Goal: Information Seeking & Learning: Learn about a topic

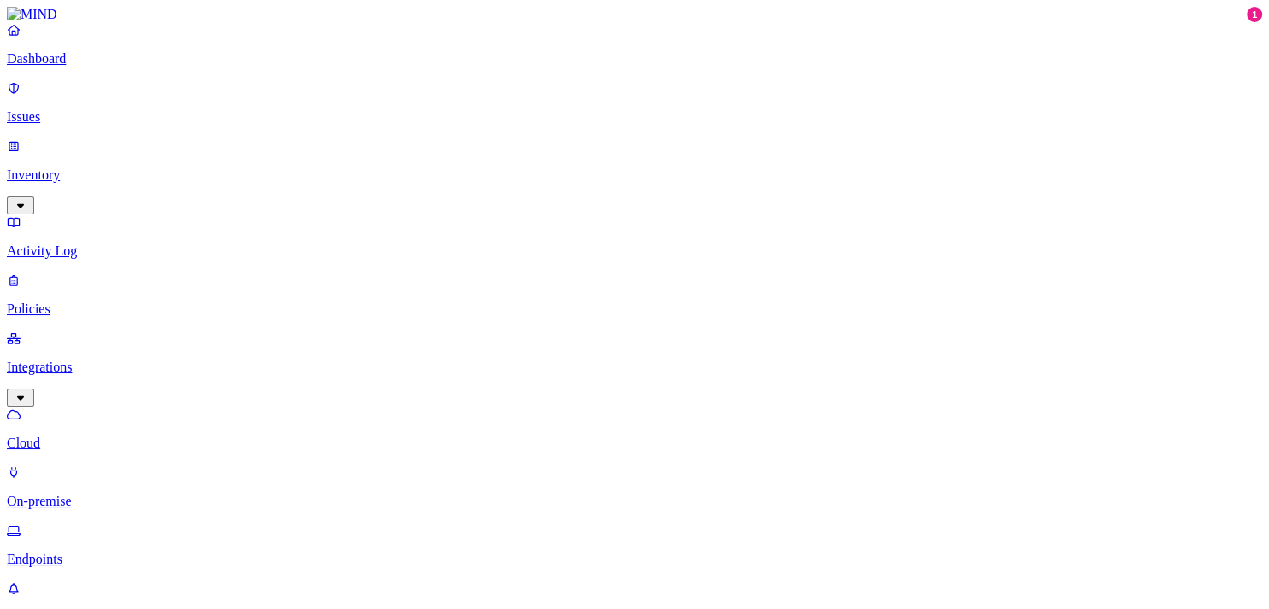
click at [94, 67] on p "Dashboard" at bounding box center [634, 58] width 1255 height 15
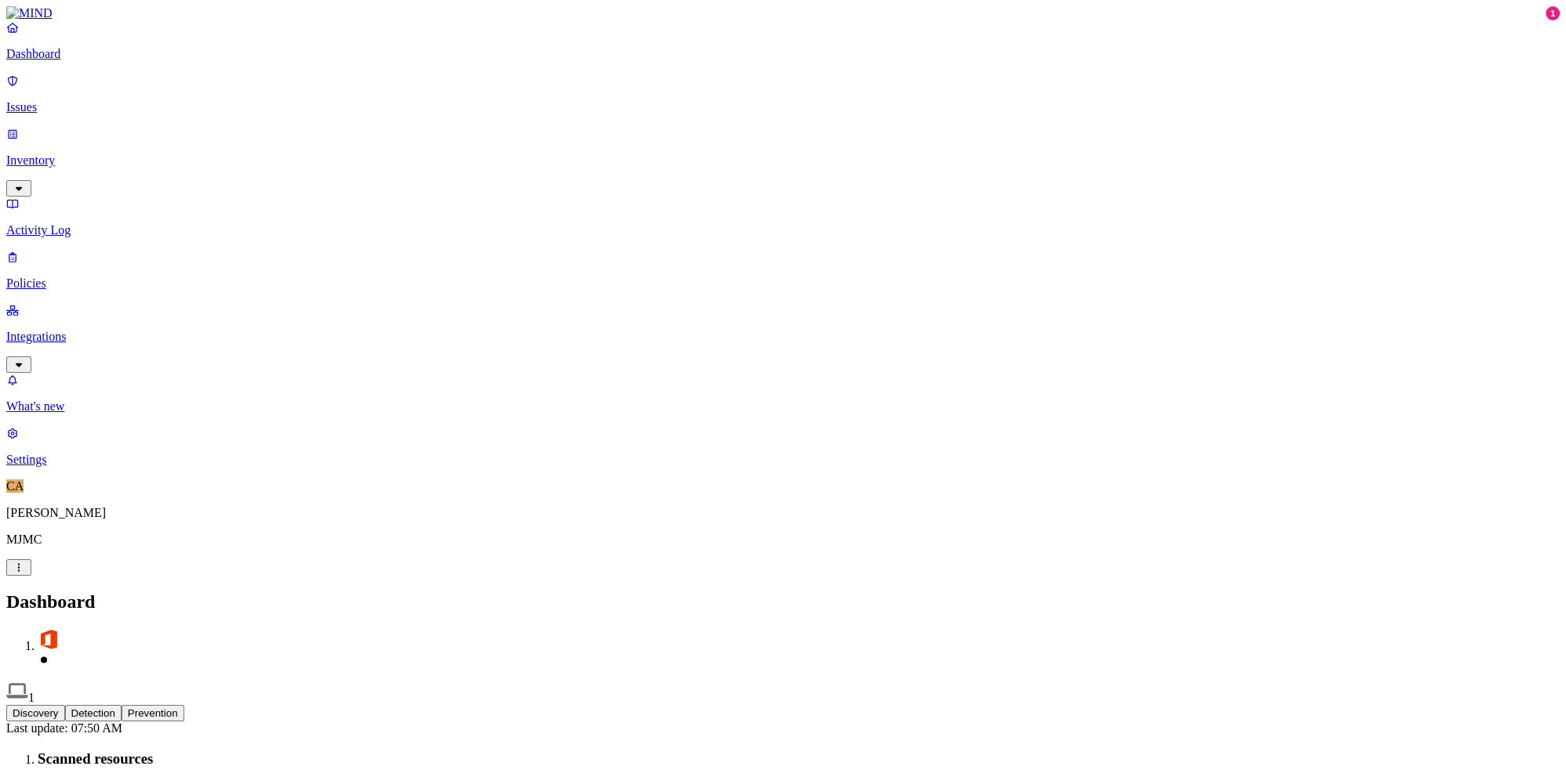
click at [35, 304] on link "Integrations" at bounding box center [783, 337] width 1553 height 67
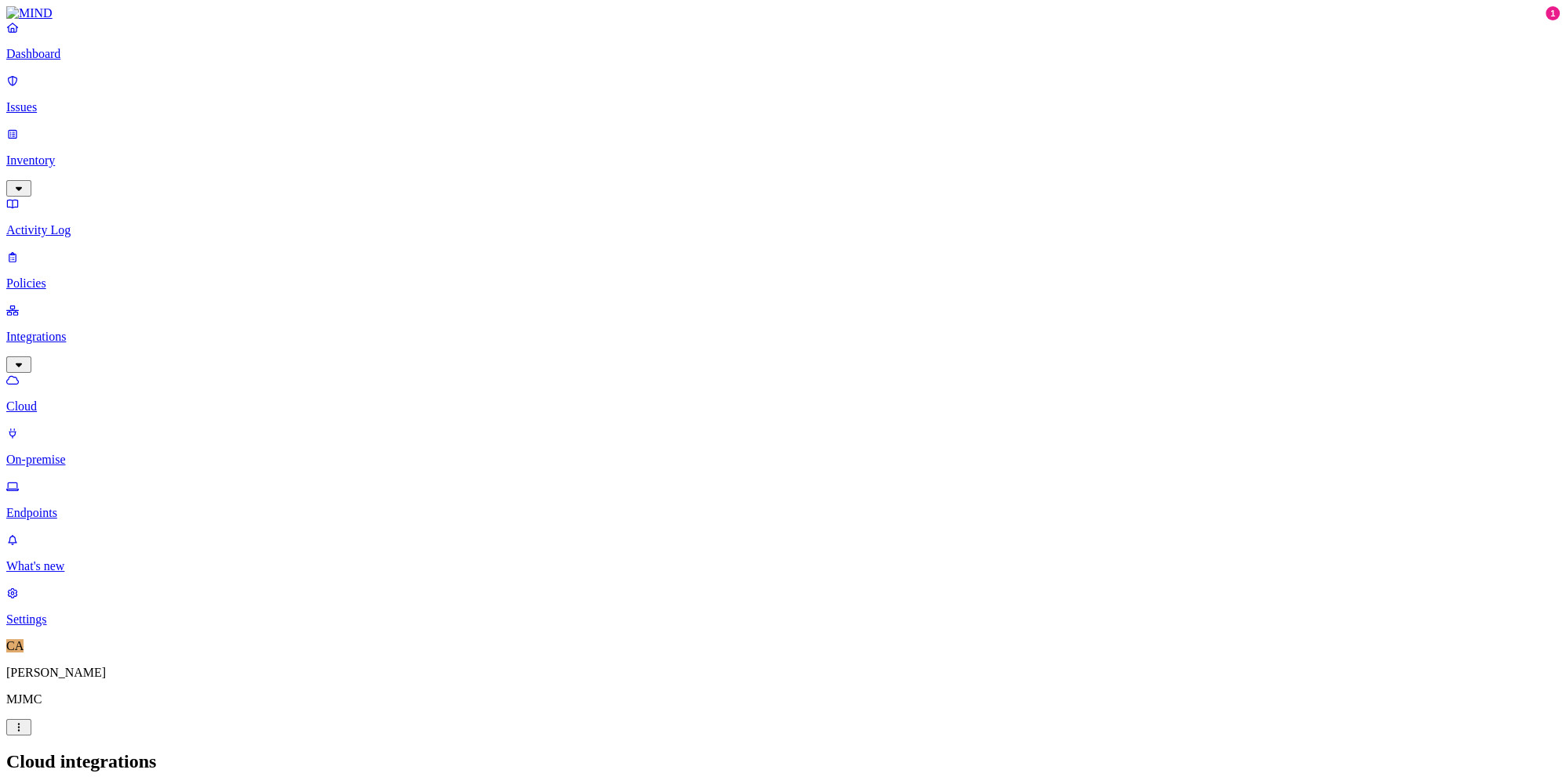
click at [89, 506] on p "Endpoints" at bounding box center [783, 513] width 1553 height 14
click at [66, 277] on p "Policies" at bounding box center [783, 283] width 1553 height 14
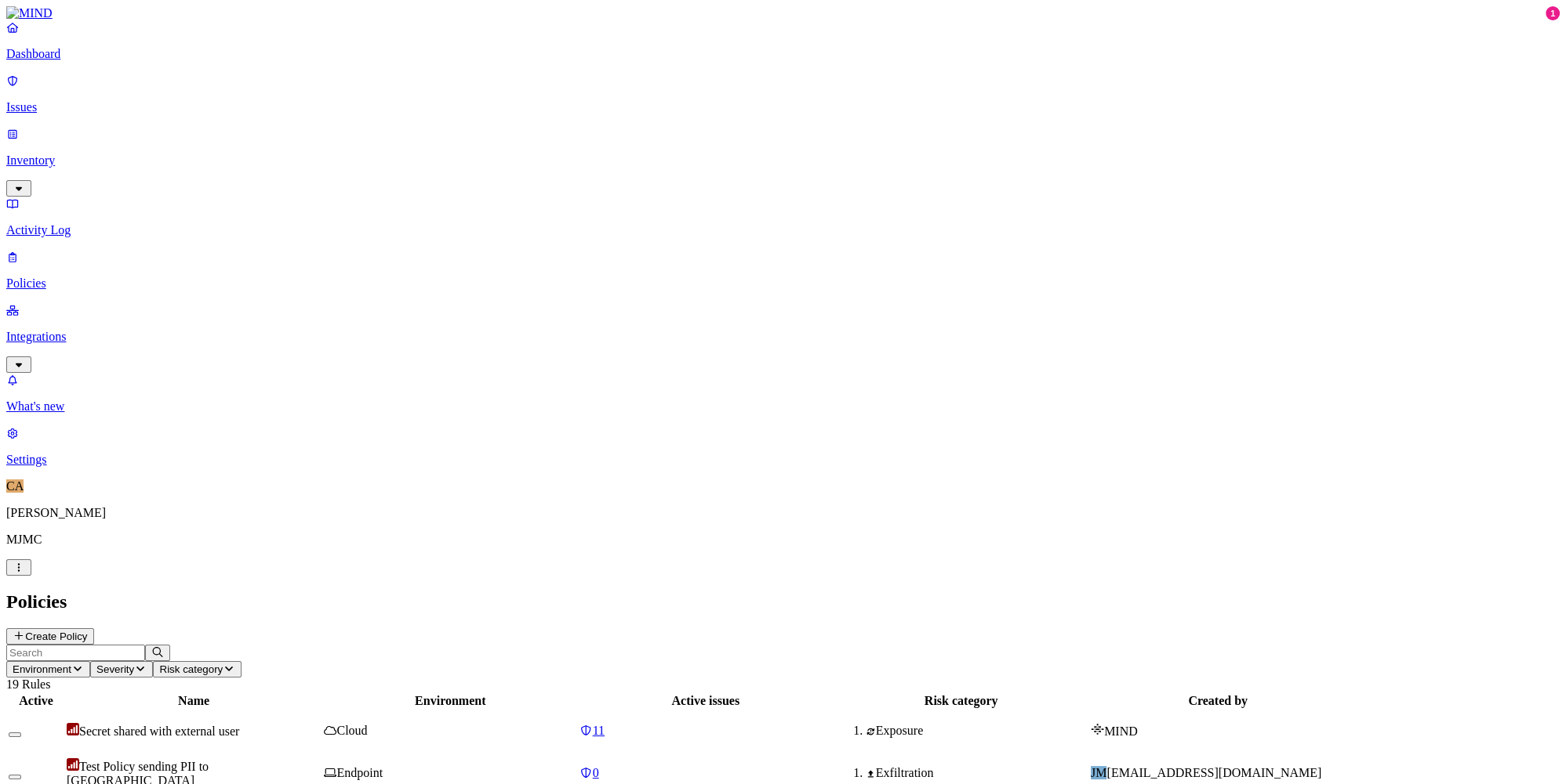
click at [208, 558] on span "Test Policy sending PII to GenAI" at bounding box center [138, 774] width 142 height 28
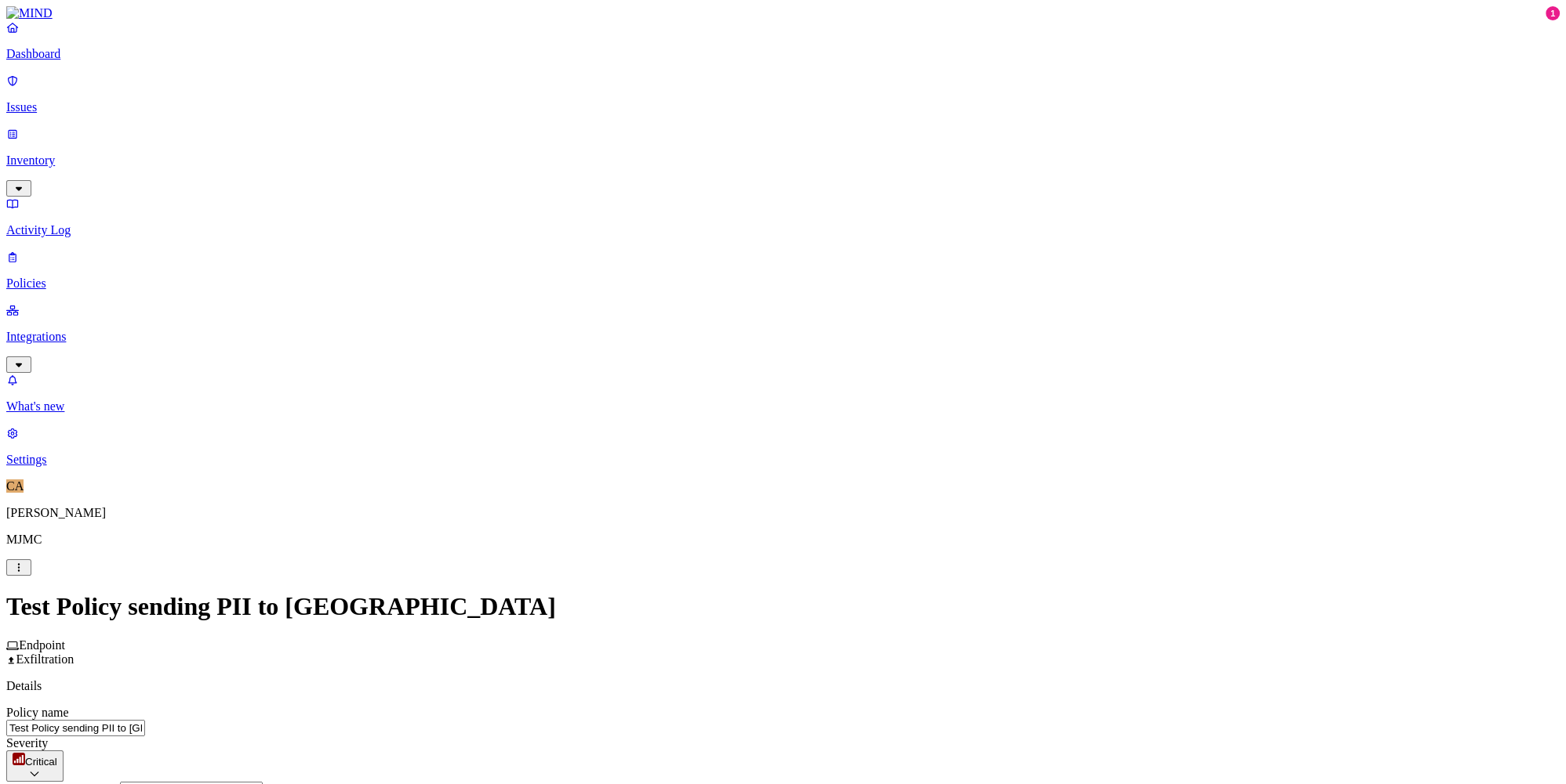
scroll to position [711, 0]
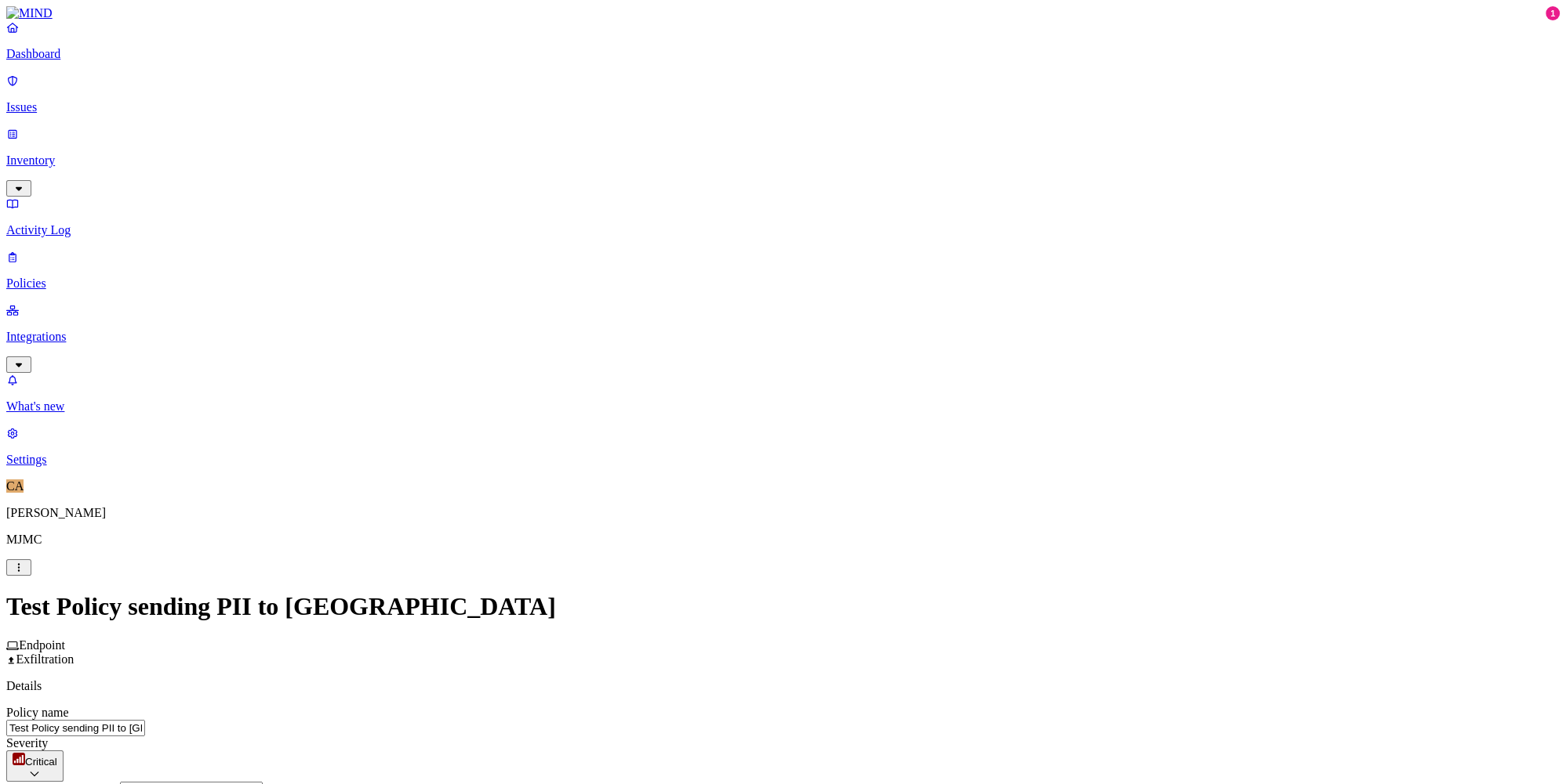
drag, startPoint x: 1097, startPoint y: 511, endPoint x: 1108, endPoint y: 506, distance: 12.1
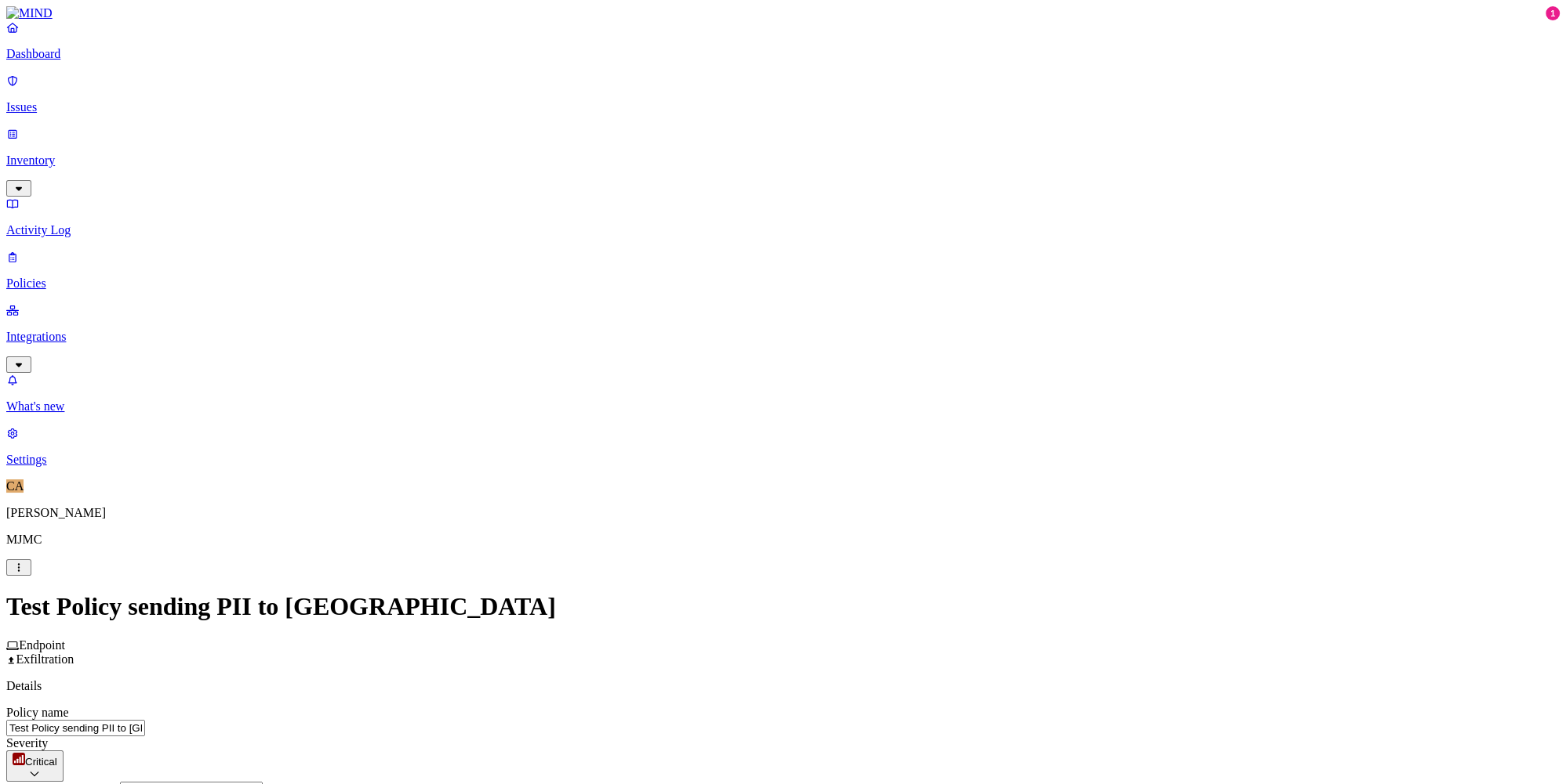
drag, startPoint x: 1114, startPoint y: 503, endPoint x: 1097, endPoint y: 531, distance: 32.8
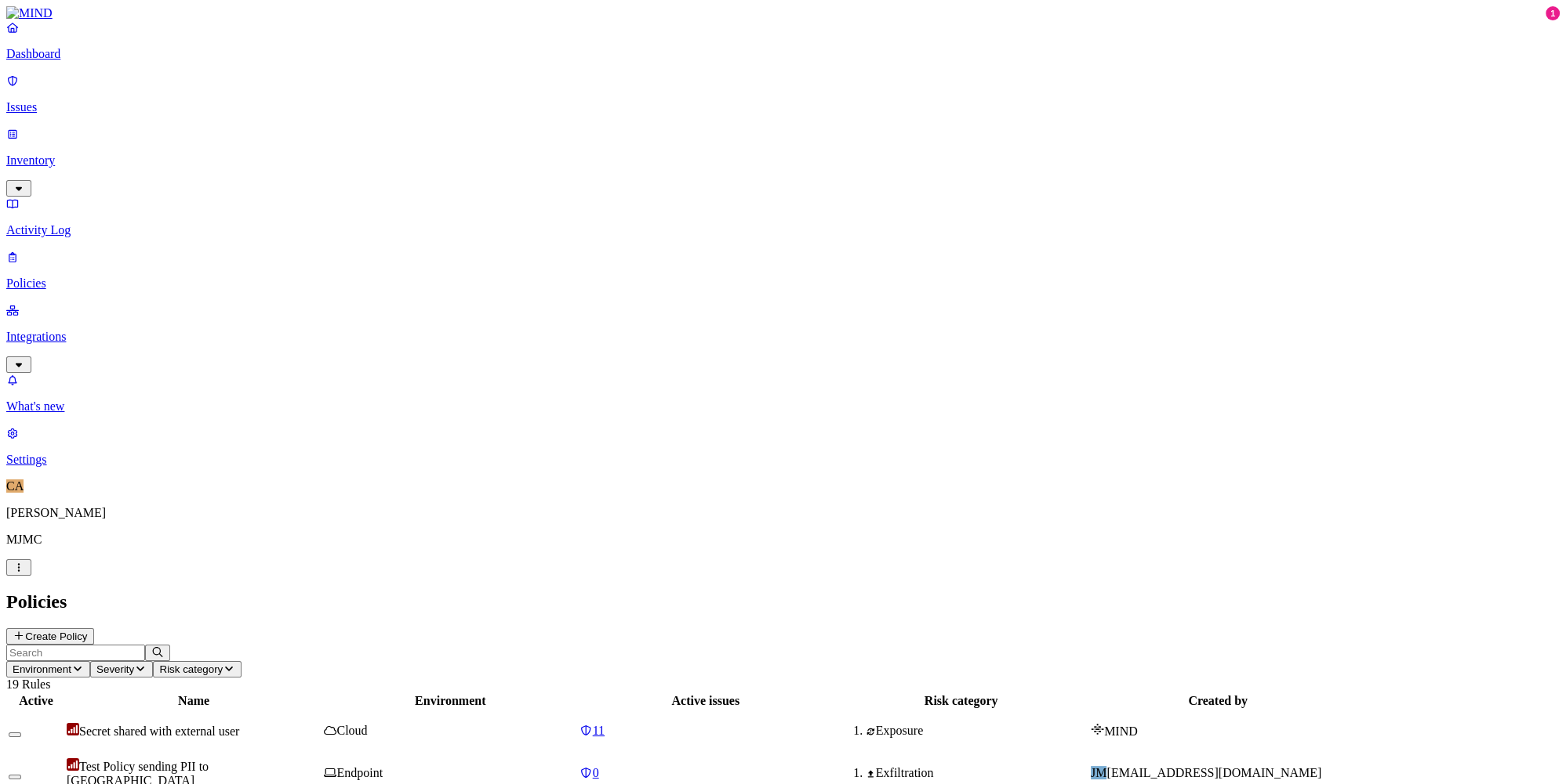
click at [337, 558] on icon at bounding box center [330, 773] width 13 height 10
click at [115, 197] on link "Activity Log" at bounding box center [783, 217] width 1553 height 40
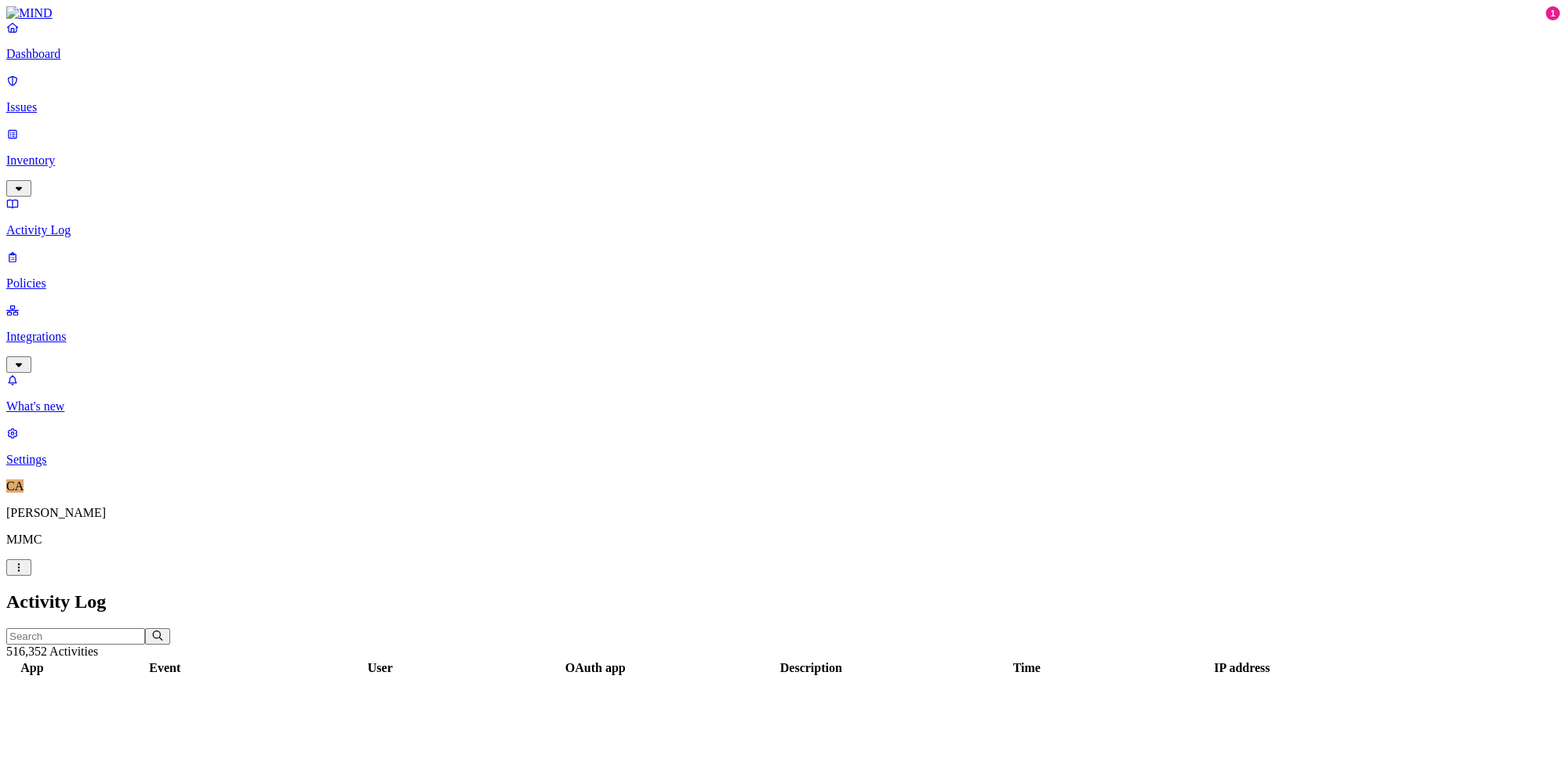
click at [106, 154] on p "Inventory" at bounding box center [783, 160] width 1553 height 14
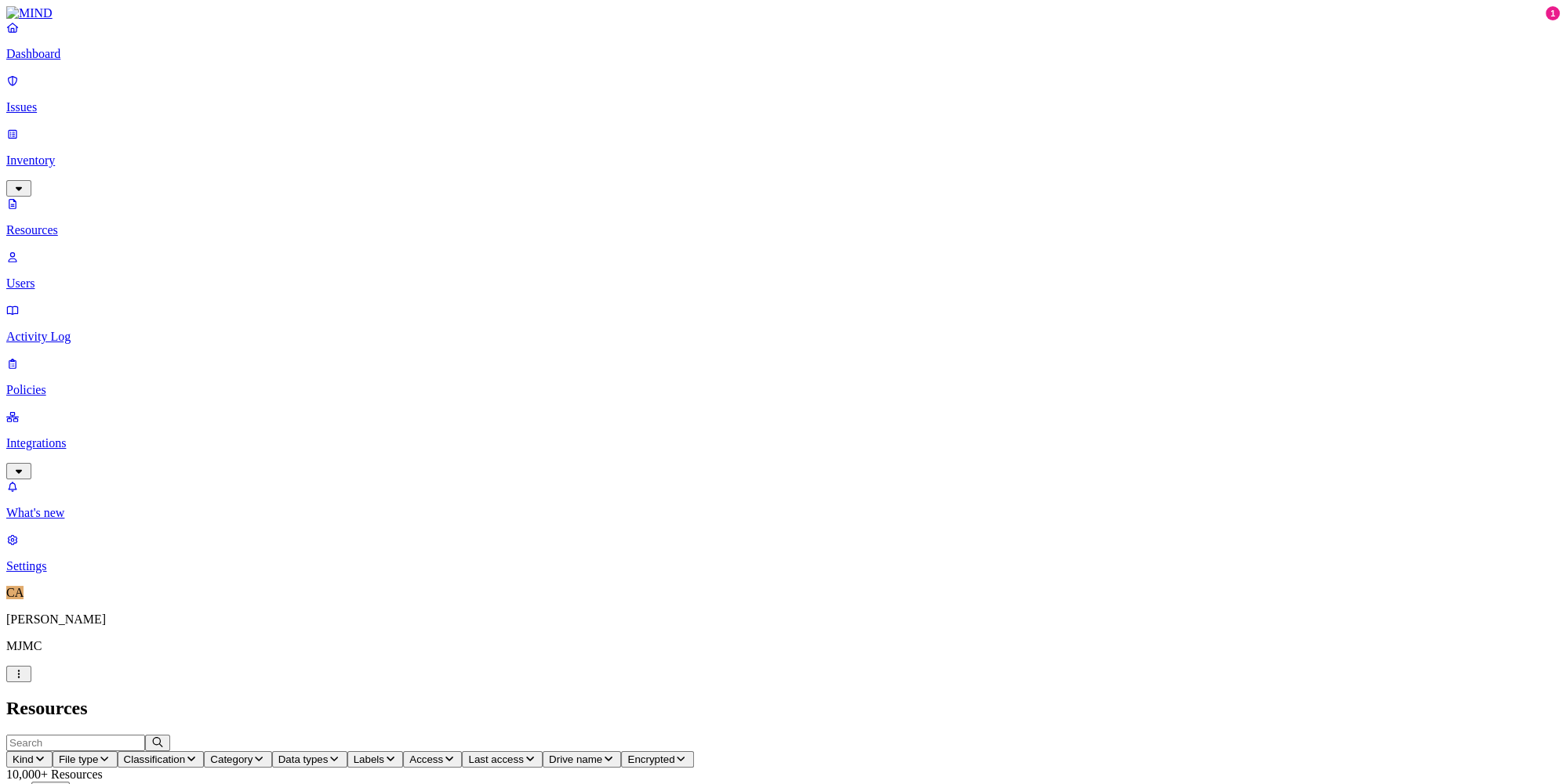
click at [117, 250] on link "Users" at bounding box center [783, 271] width 1553 height 40
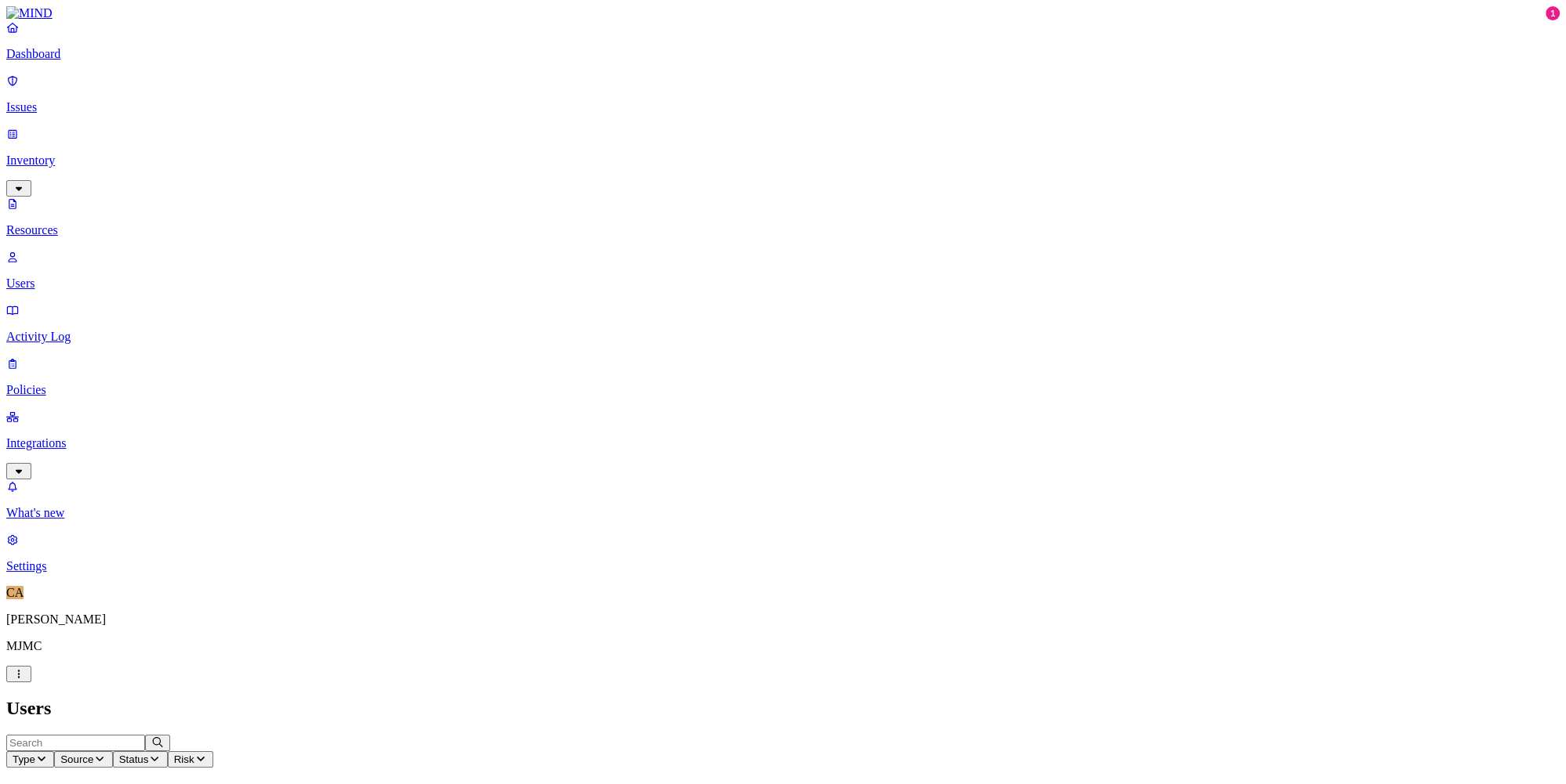
click at [111, 224] on p "Resources" at bounding box center [783, 230] width 1553 height 14
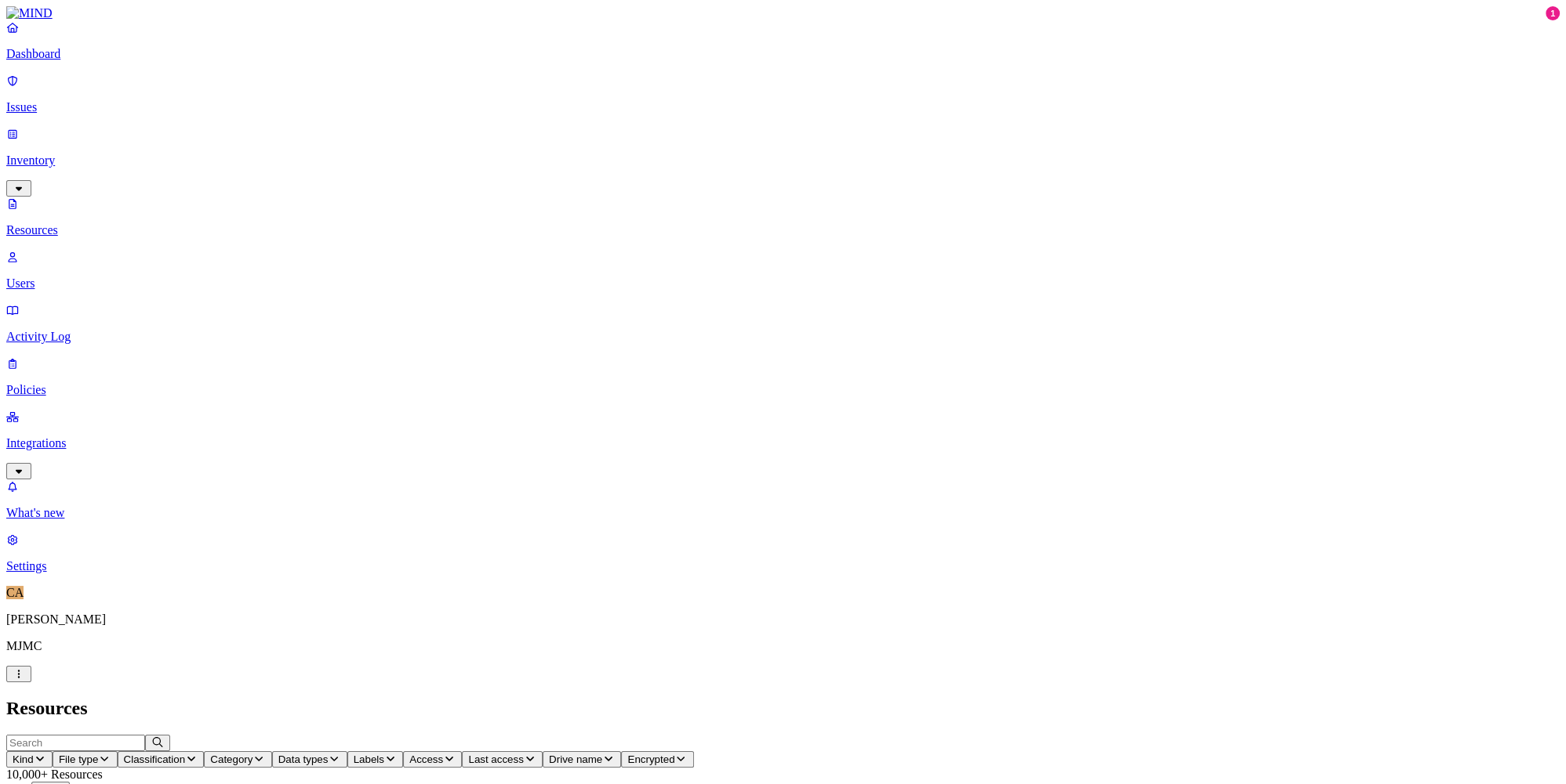
click at [93, 107] on link "Issues" at bounding box center [783, 94] width 1553 height 40
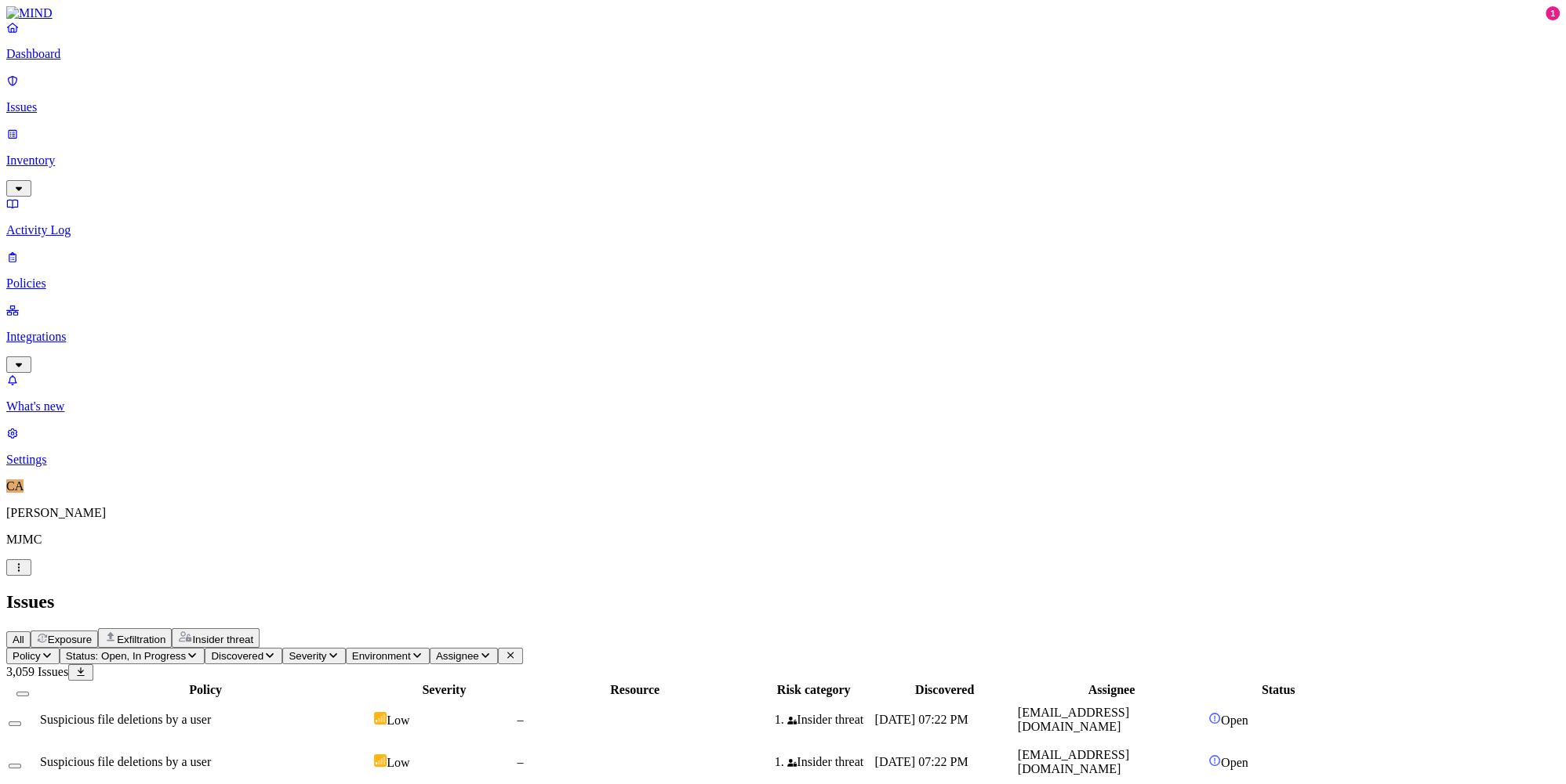
scroll to position [348, 0]
click at [983, 628] on div "All Exposure Exfiltration Insider threat" at bounding box center [783, 637] width 1553 height 19
